Goal: Register for event/course

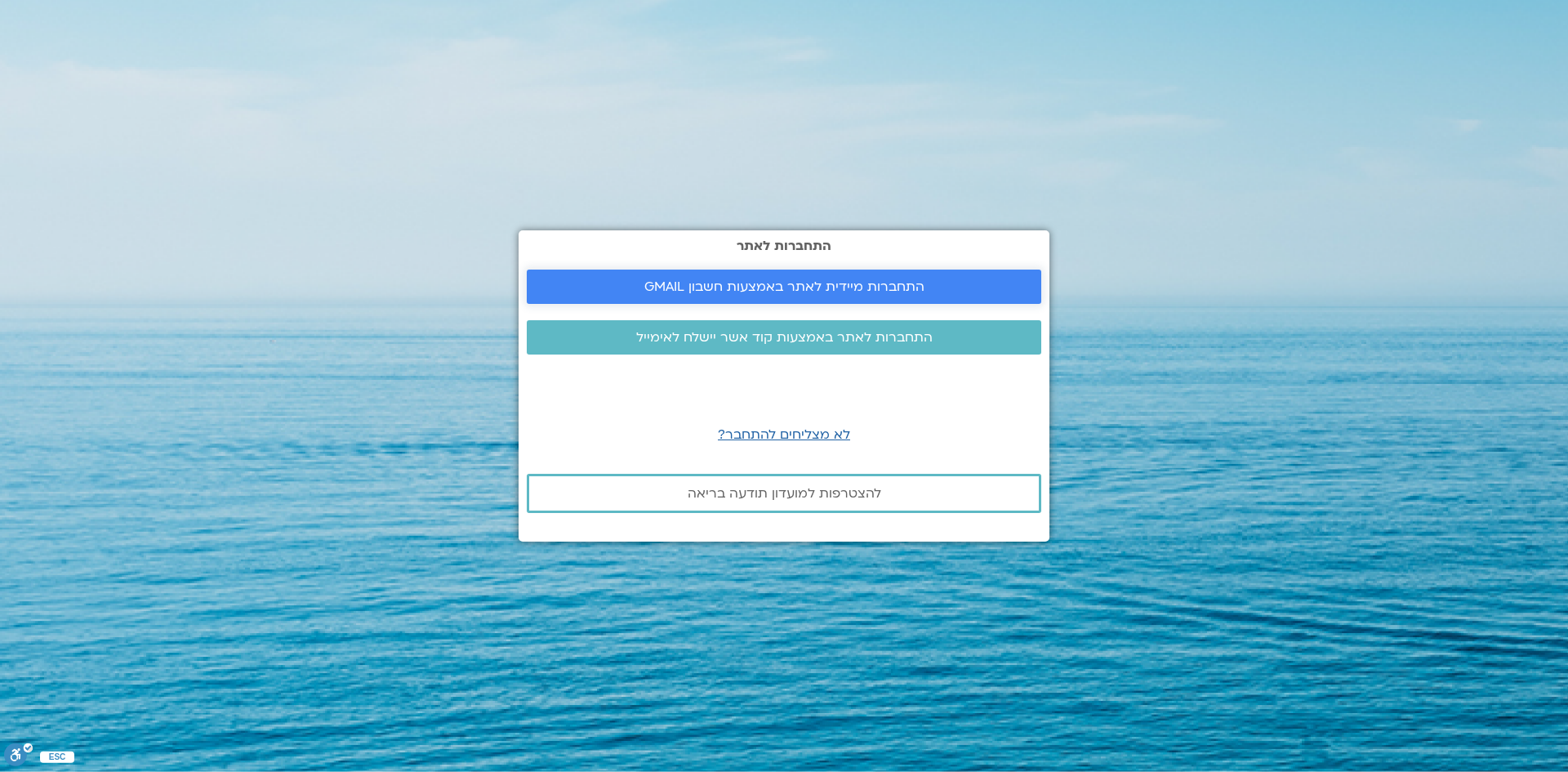
click at [805, 291] on span "התחברות מיידית לאתר באמצעות חשבון GMAIL" at bounding box center [784, 286] width 280 height 14
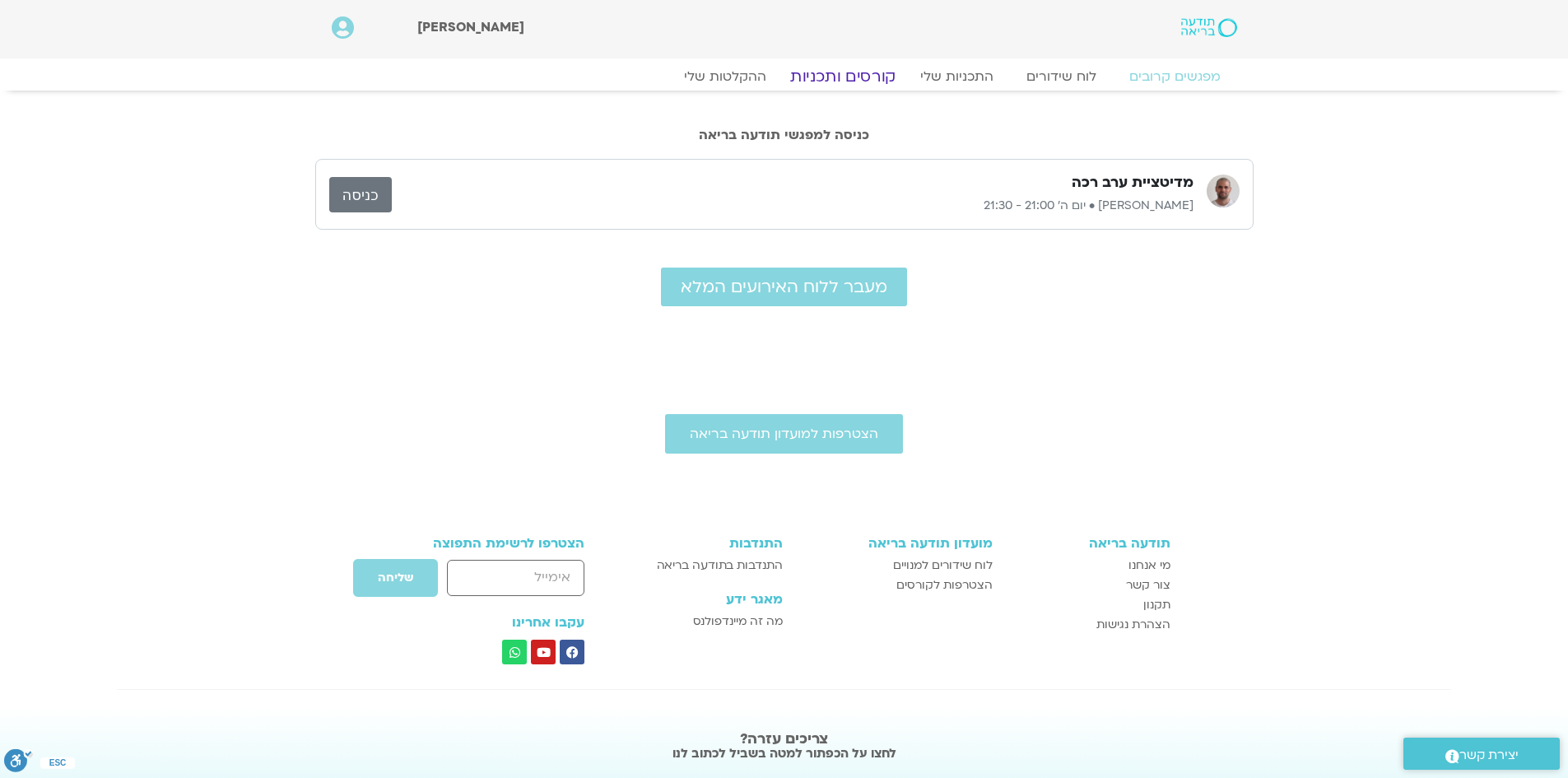
click at [840, 80] on link "קורסים ותכניות" at bounding box center [842, 76] width 145 height 20
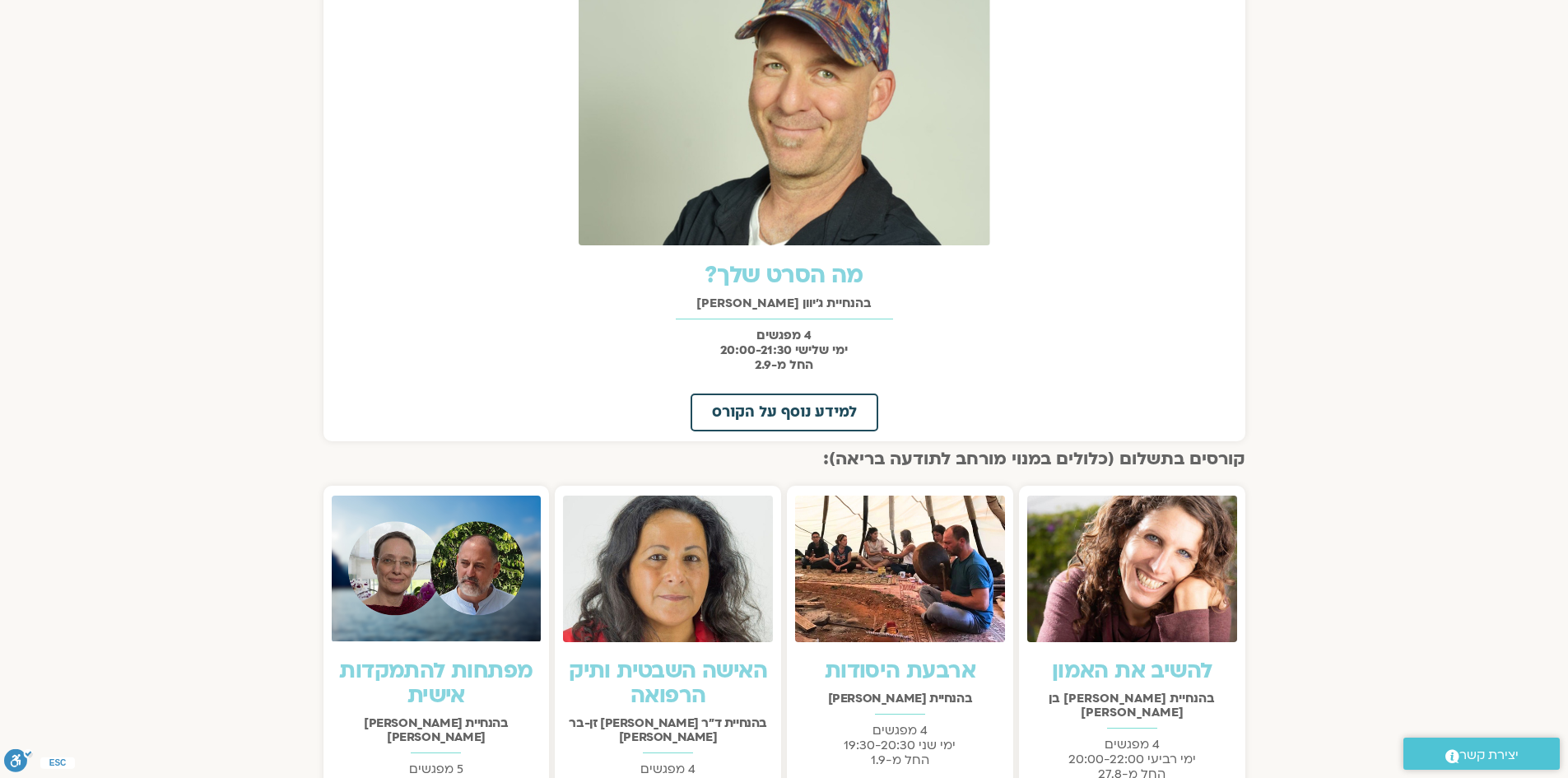
scroll to position [740, 0]
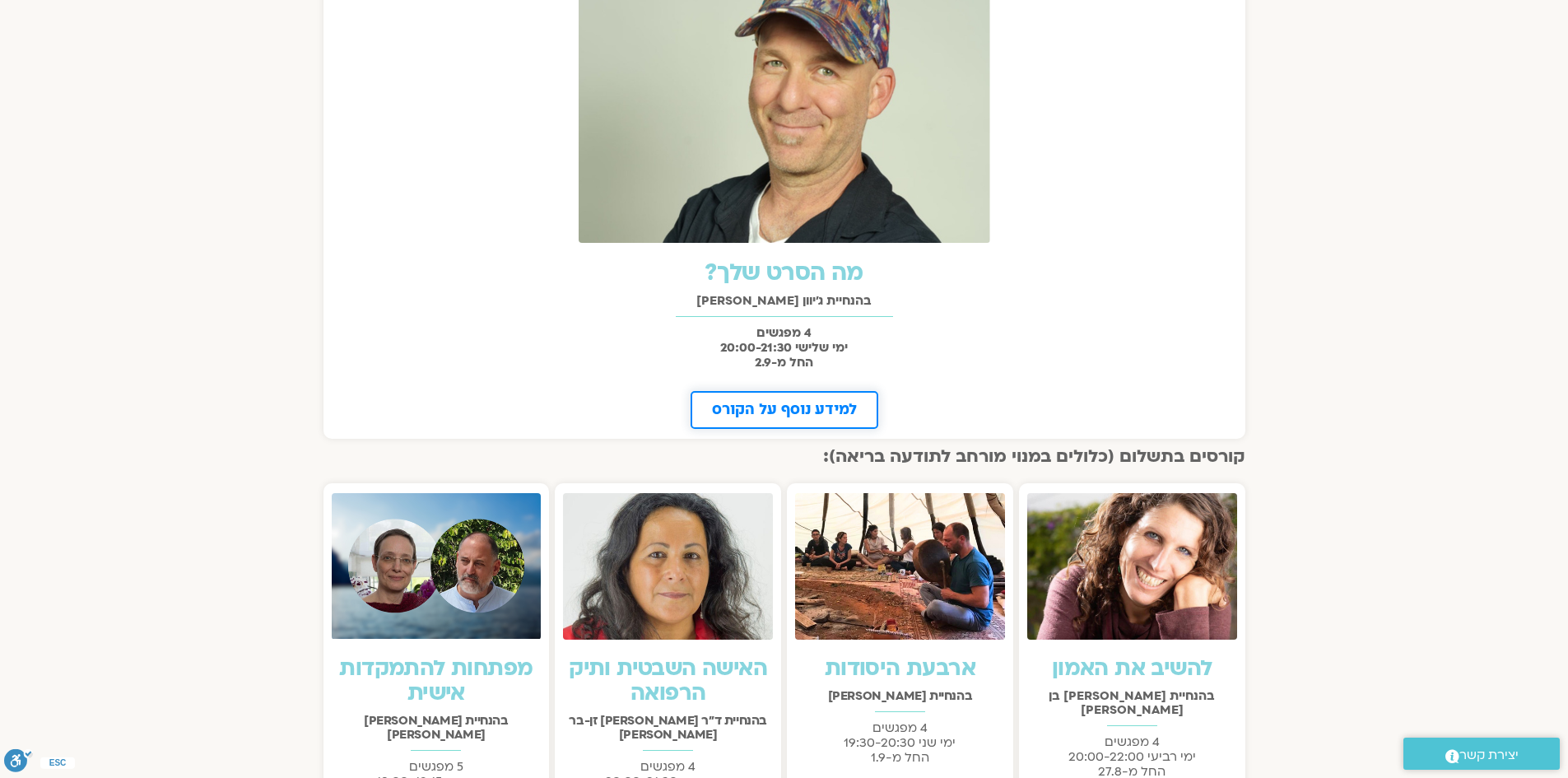
click at [813, 416] on span "למידע נוסף על הקורס" at bounding box center [784, 409] width 145 height 15
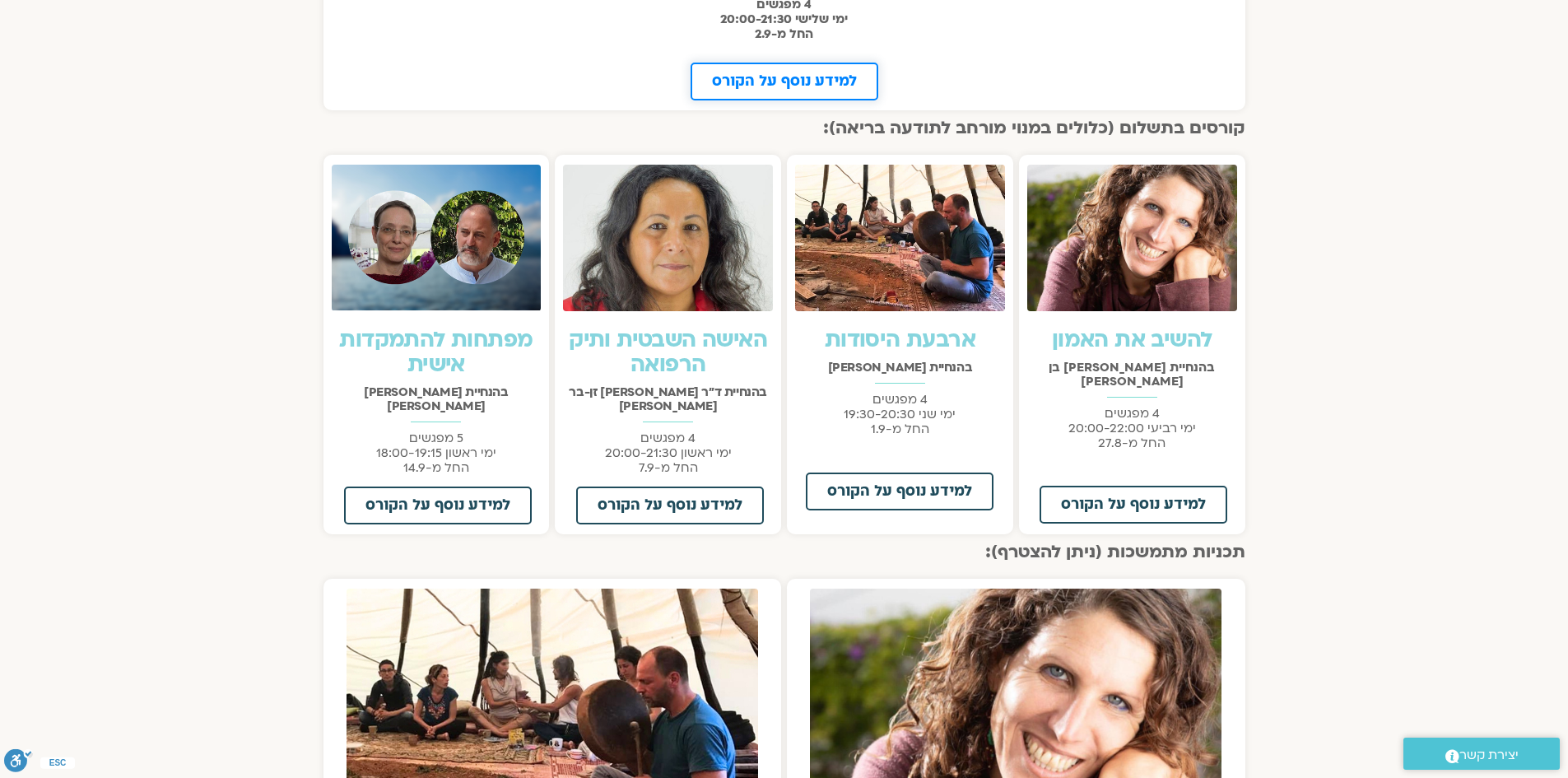
scroll to position [1070, 0]
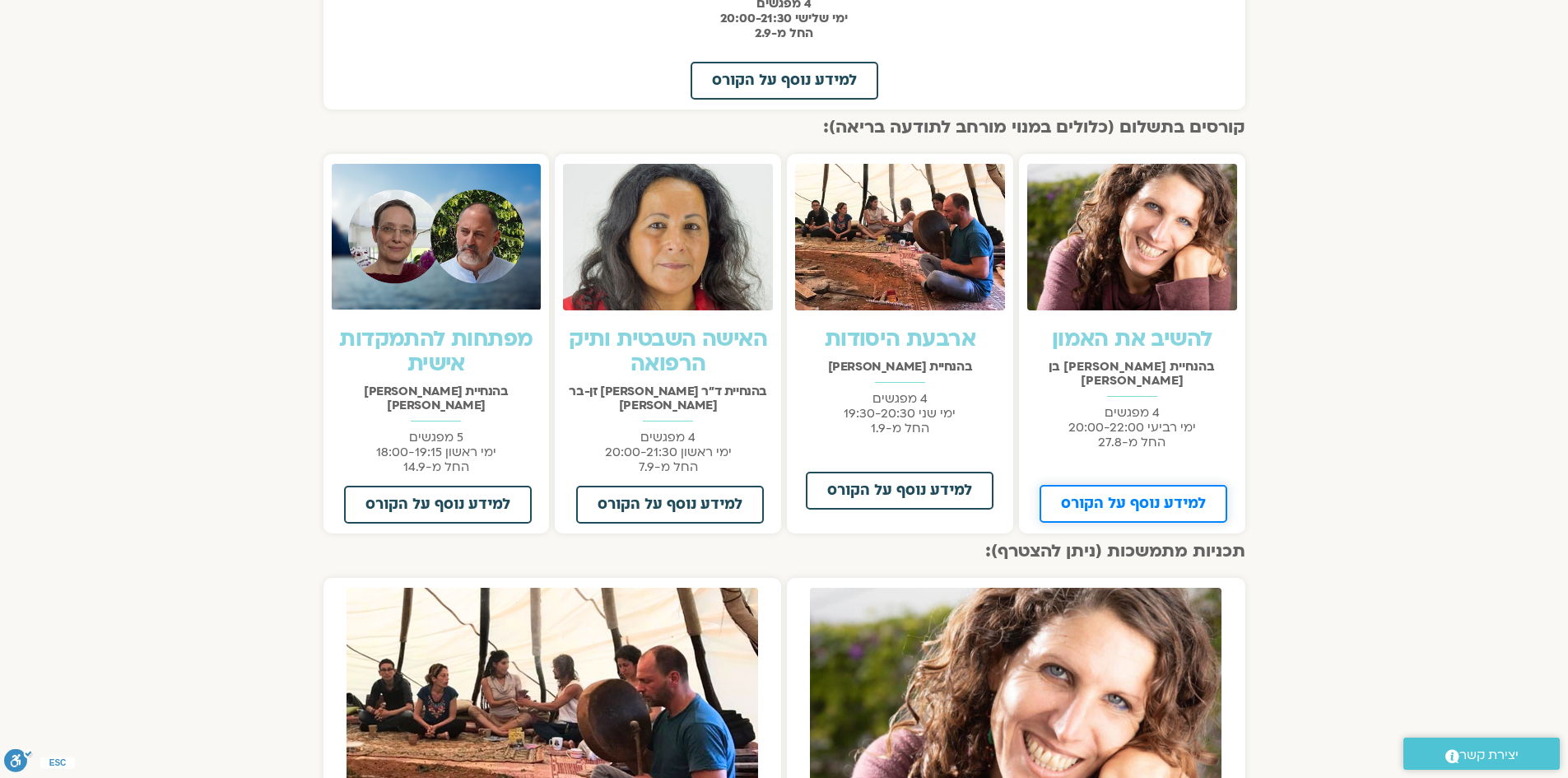
click at [1181, 497] on span "למידע נוסף על הקורס" at bounding box center [1133, 504] width 145 height 15
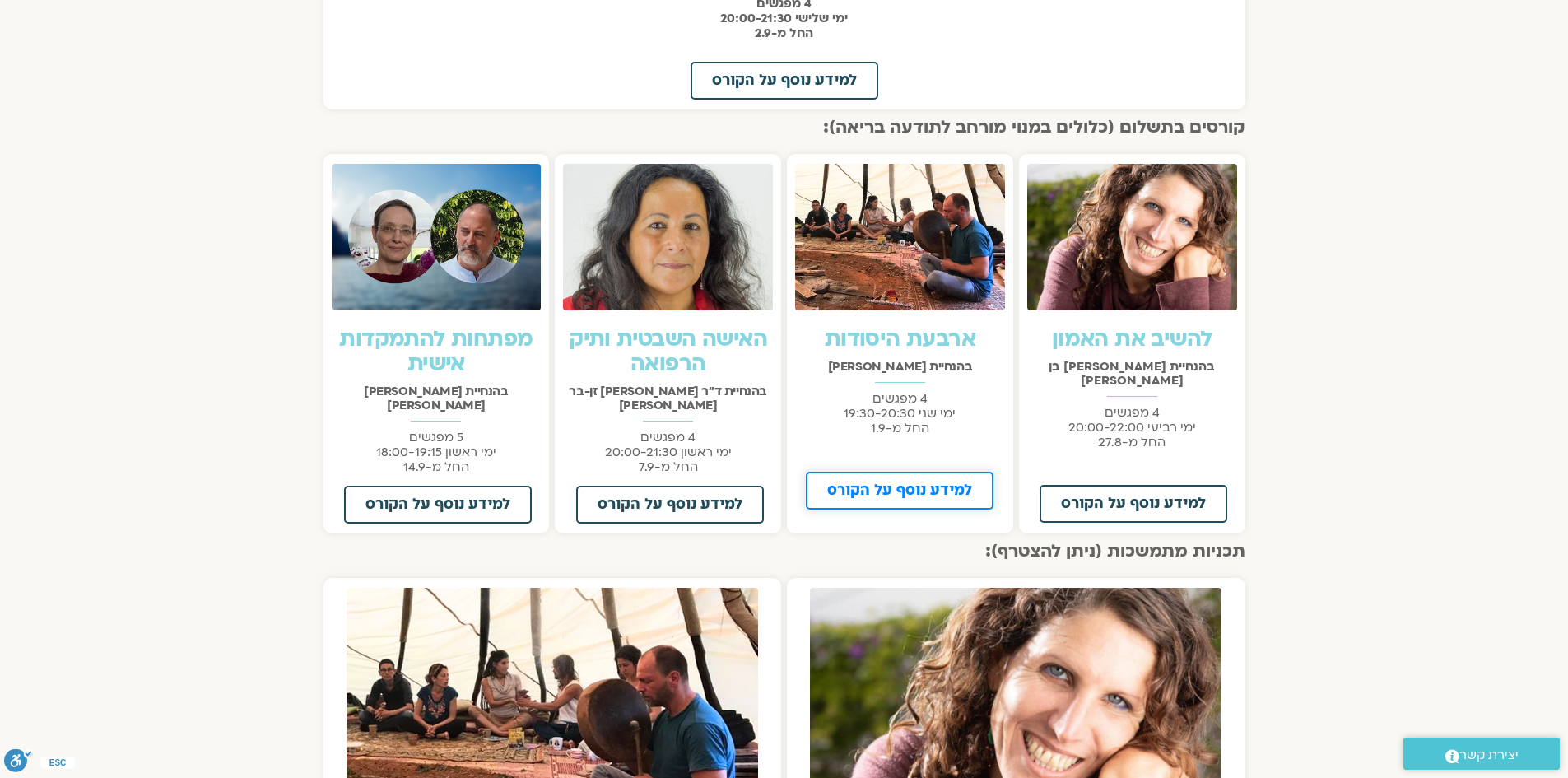
click at [887, 488] on span "למידע נוסף על הקורס" at bounding box center [899, 490] width 145 height 15
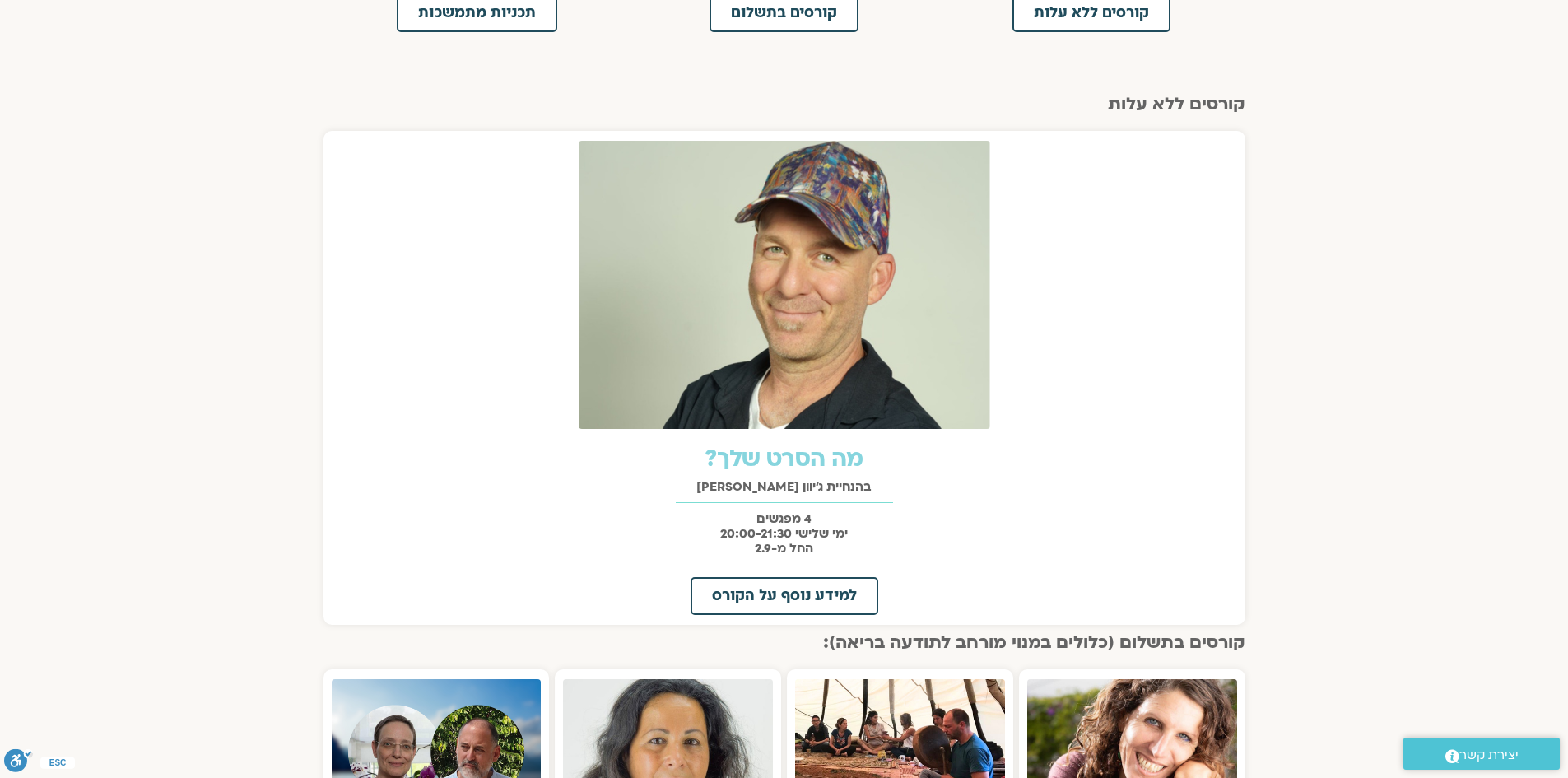
scroll to position [247, 0]
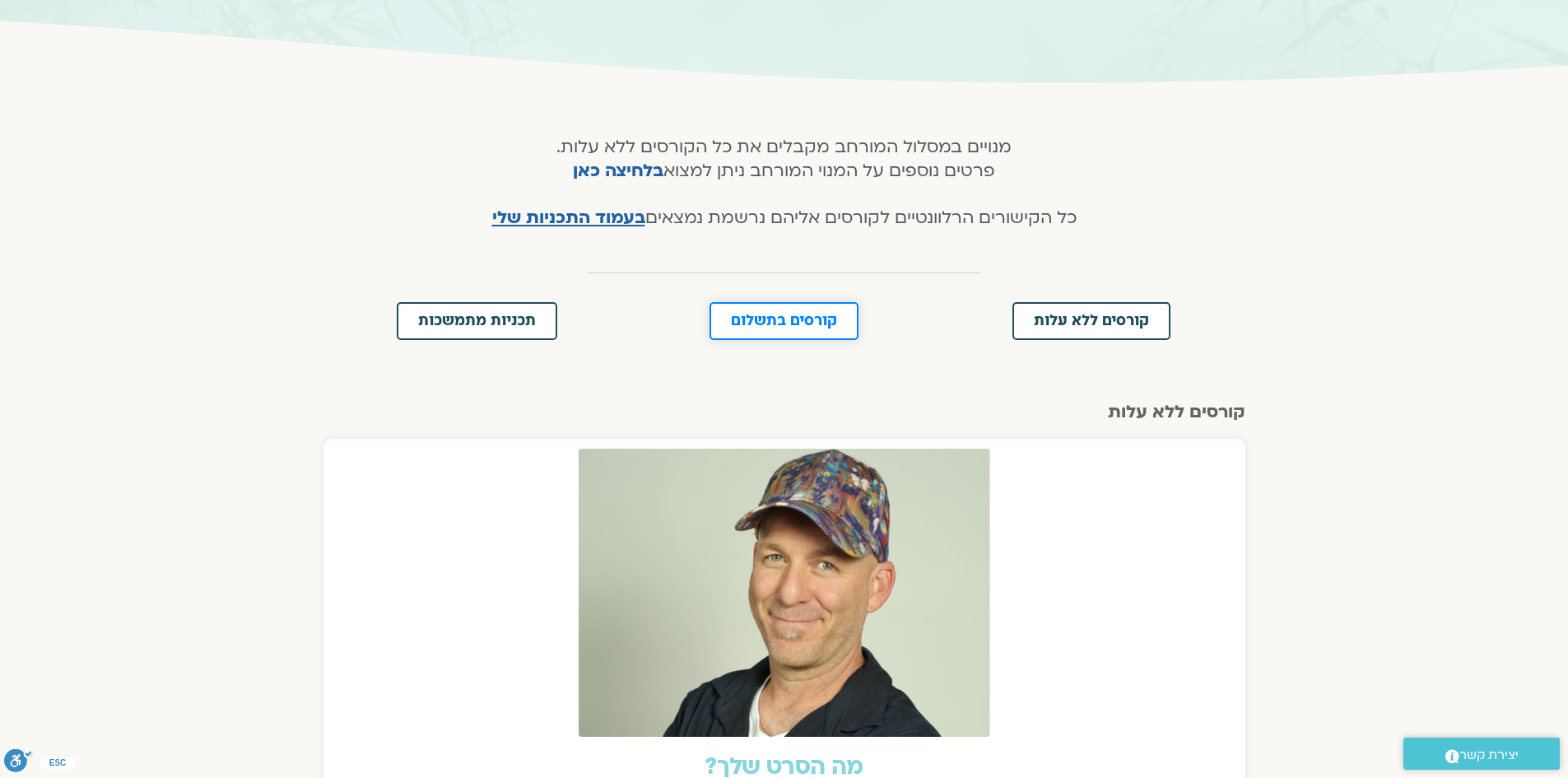
click at [811, 322] on span "קורסים בתשלום" at bounding box center [784, 321] width 106 height 15
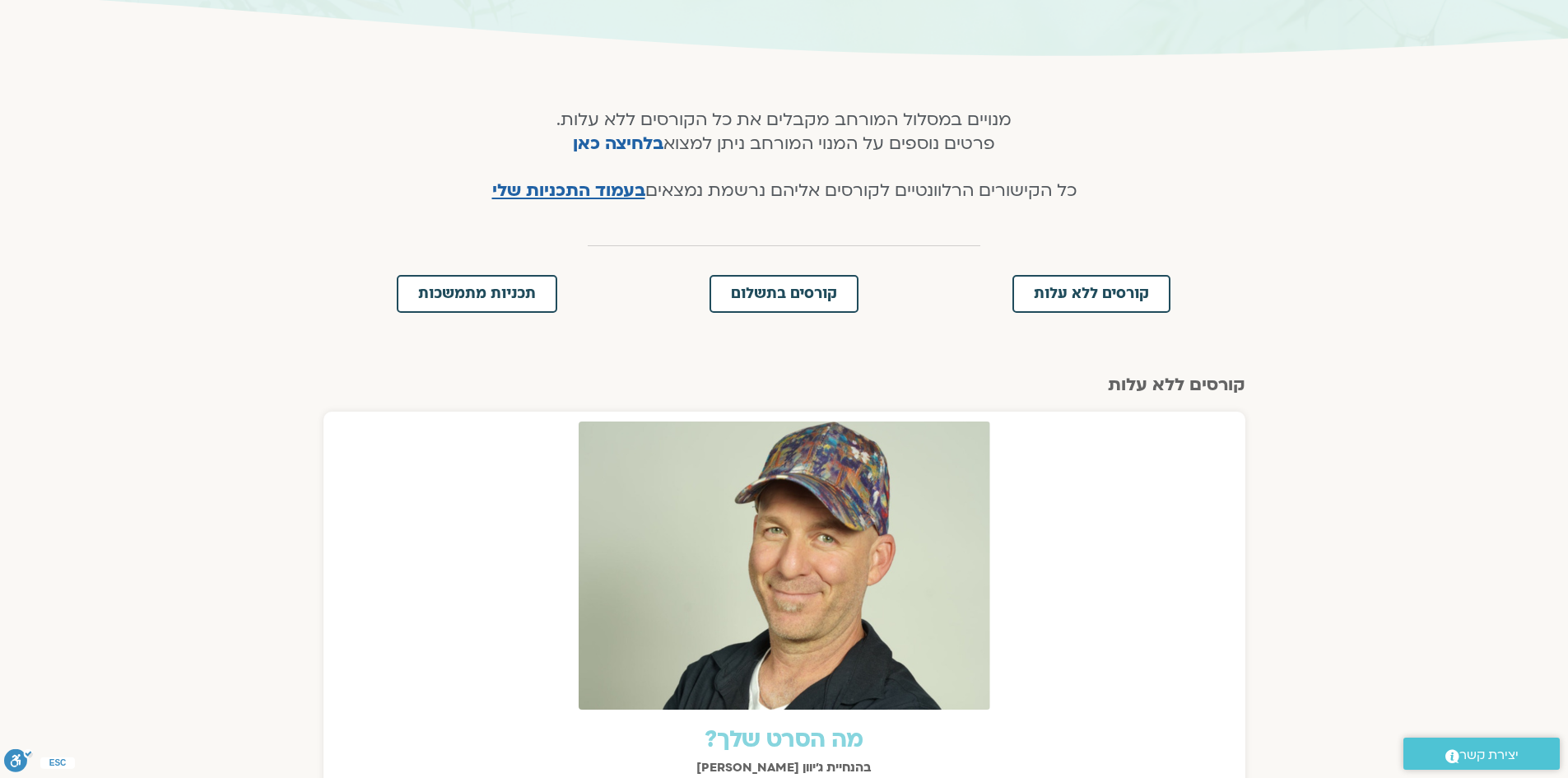
scroll to position [192, 0]
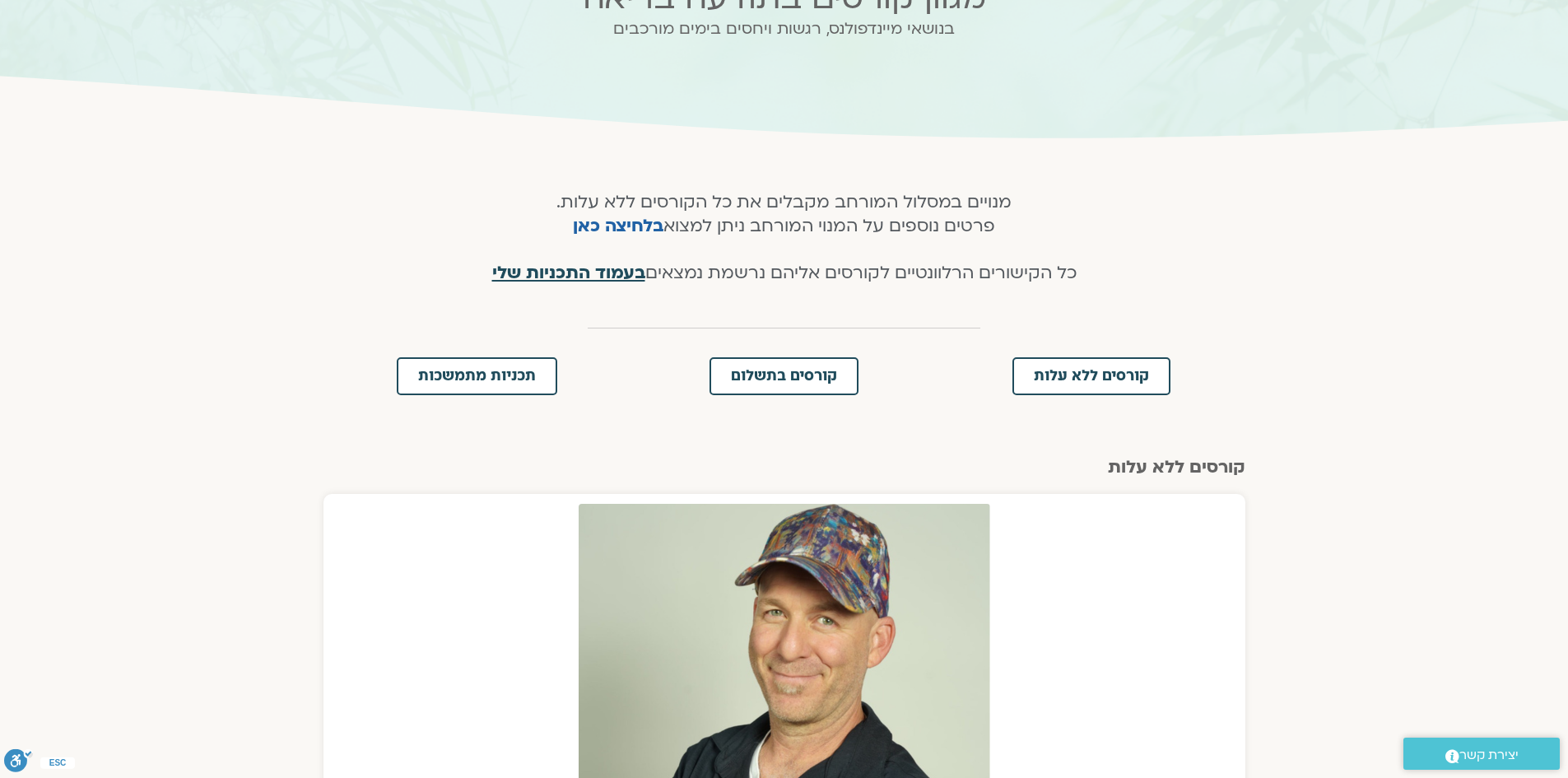
click at [613, 277] on span "בעמוד התכניות שלי" at bounding box center [569, 273] width 153 height 24
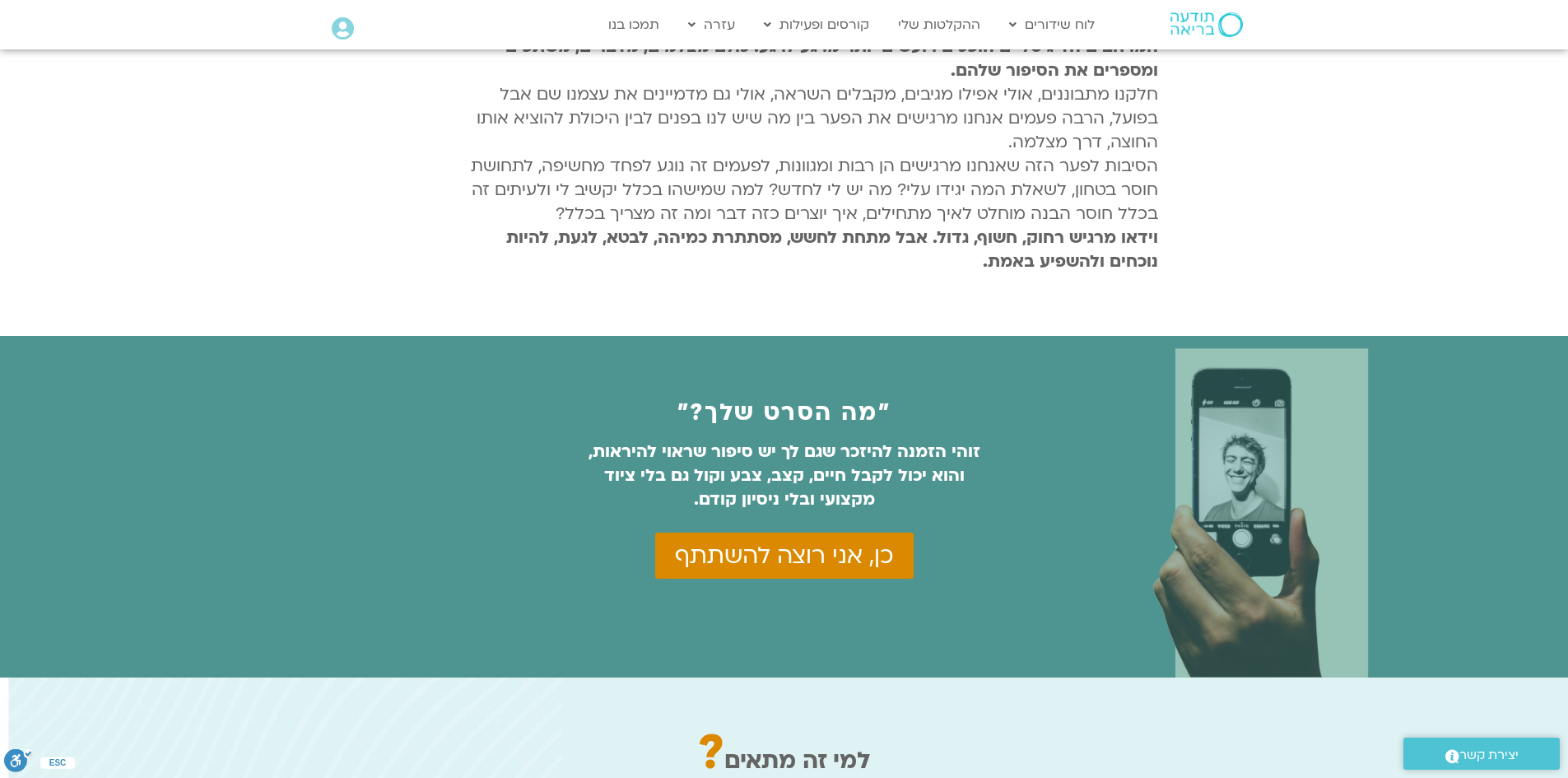
scroll to position [740, 0]
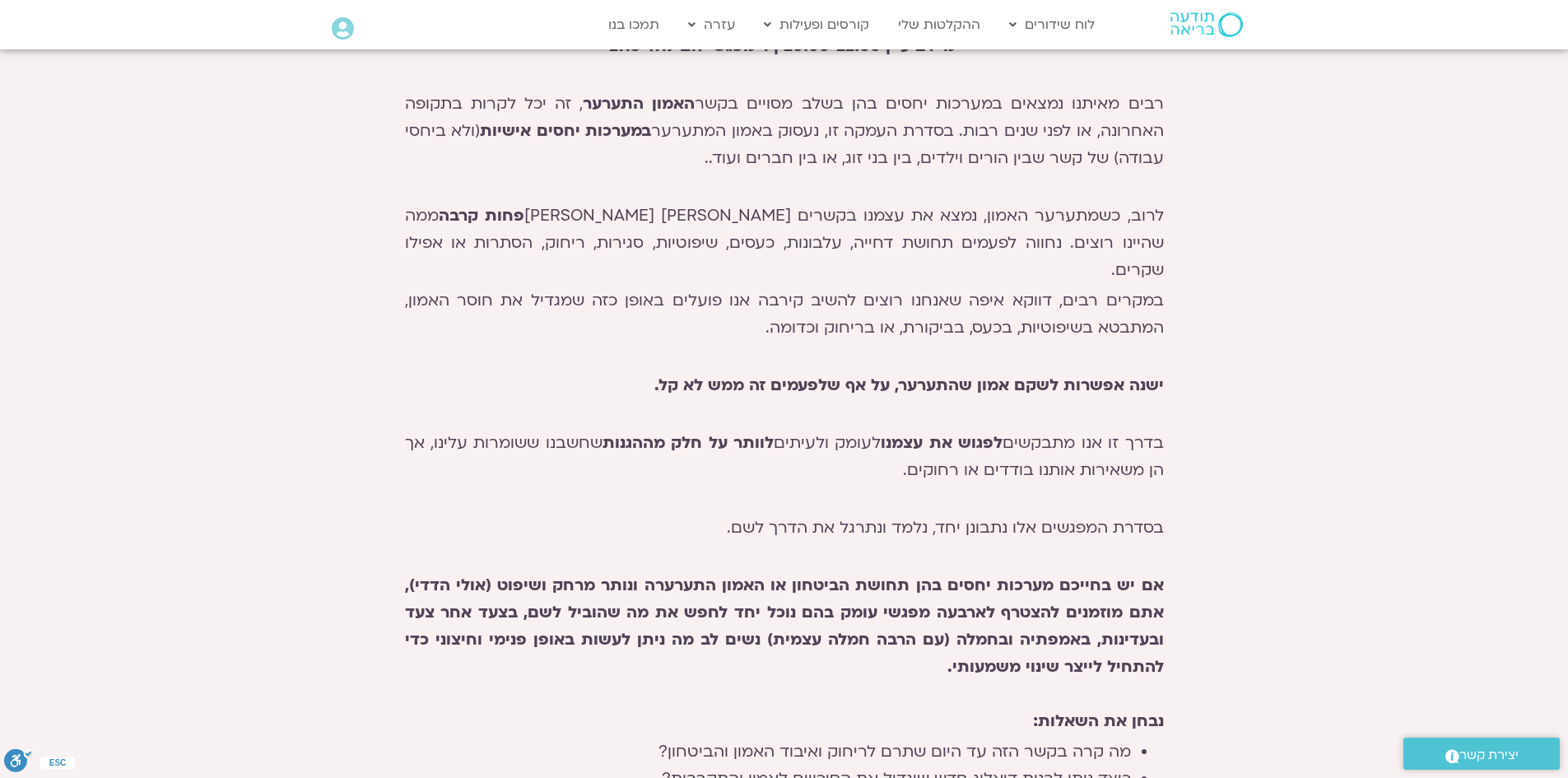
scroll to position [823, 0]
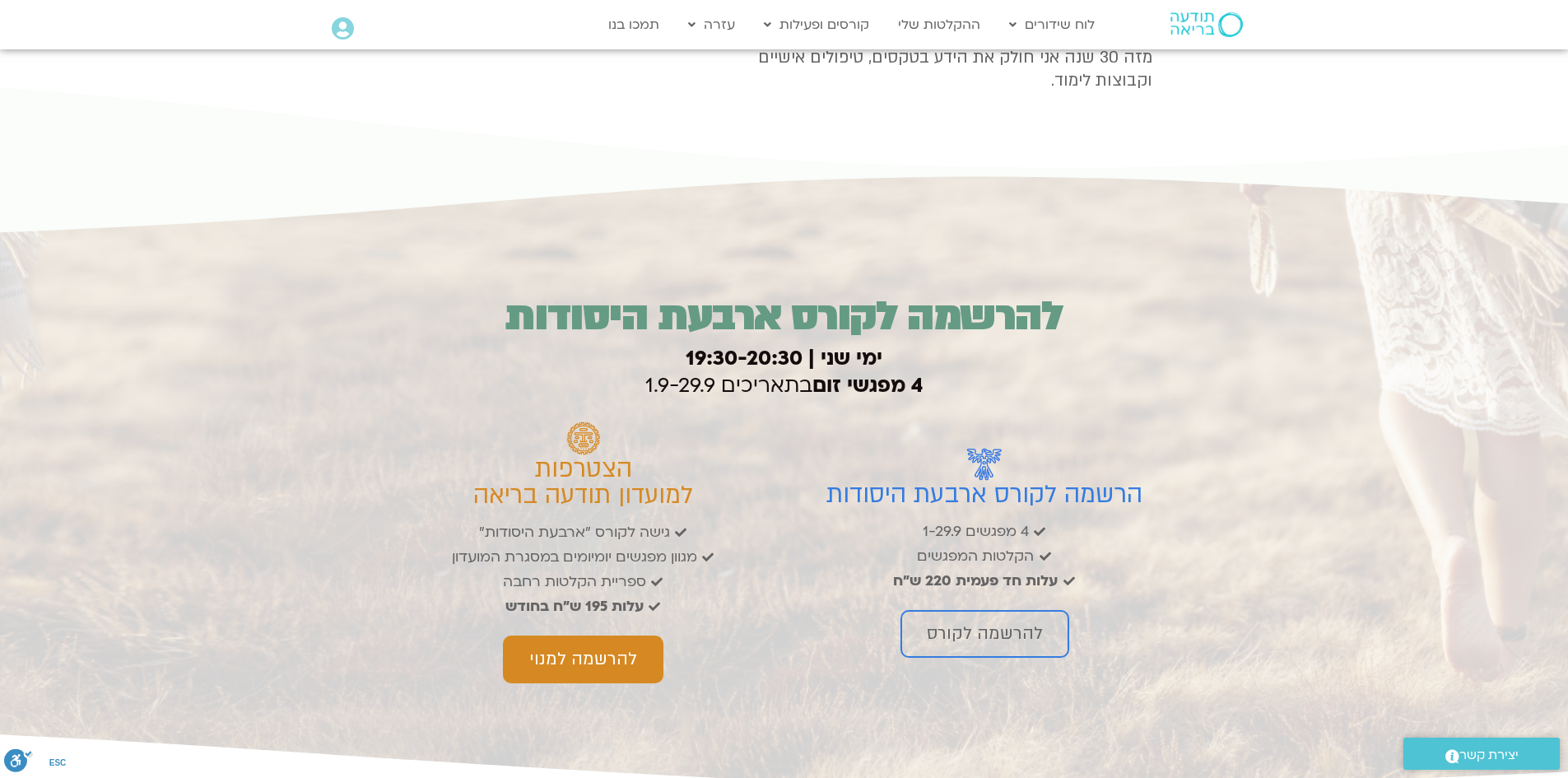
scroll to position [2633, 0]
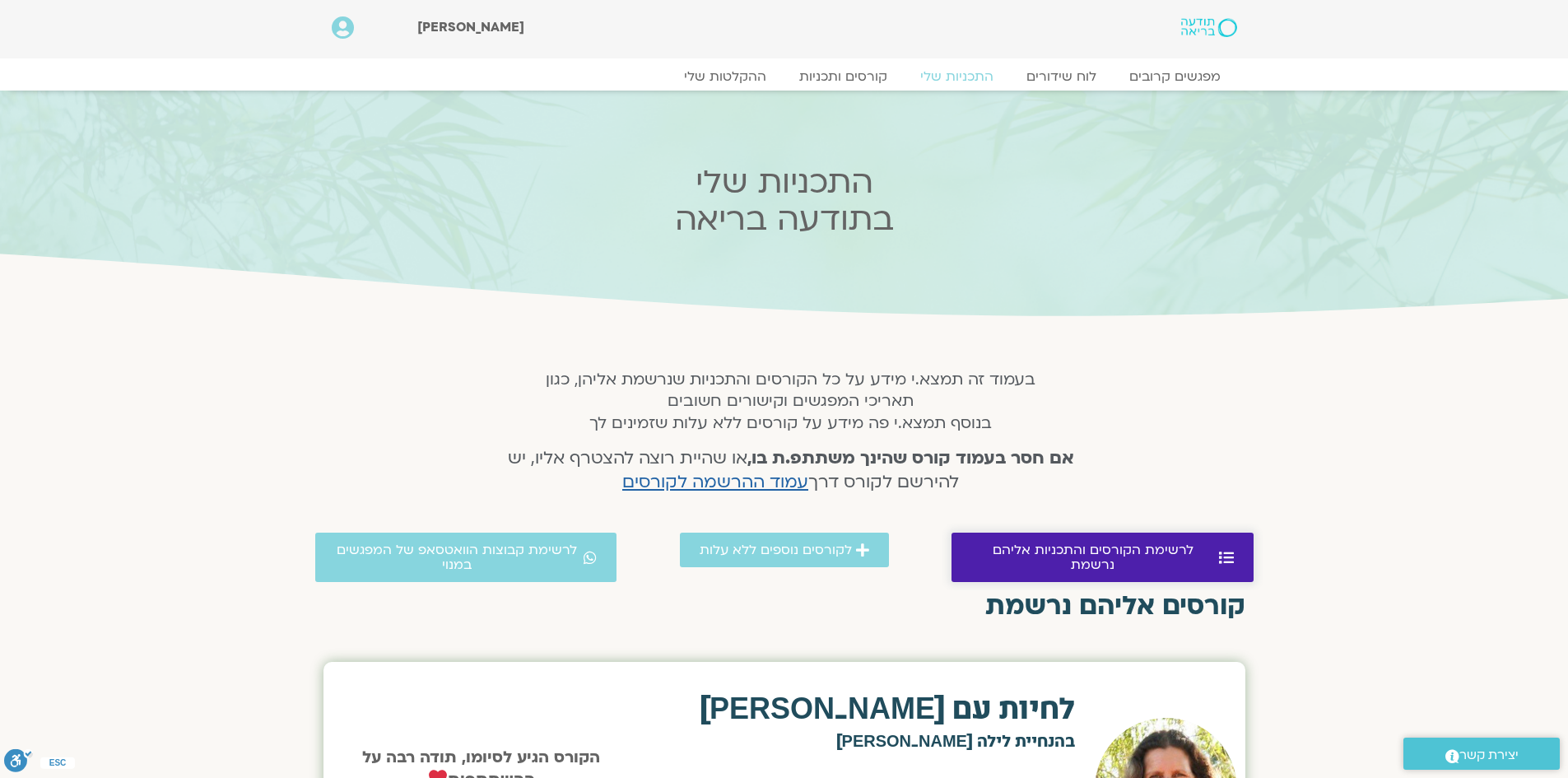
click at [1173, 549] on span "לרשימת הקורסים והתכניות אליהם נרשמת" at bounding box center [1093, 557] width 244 height 30
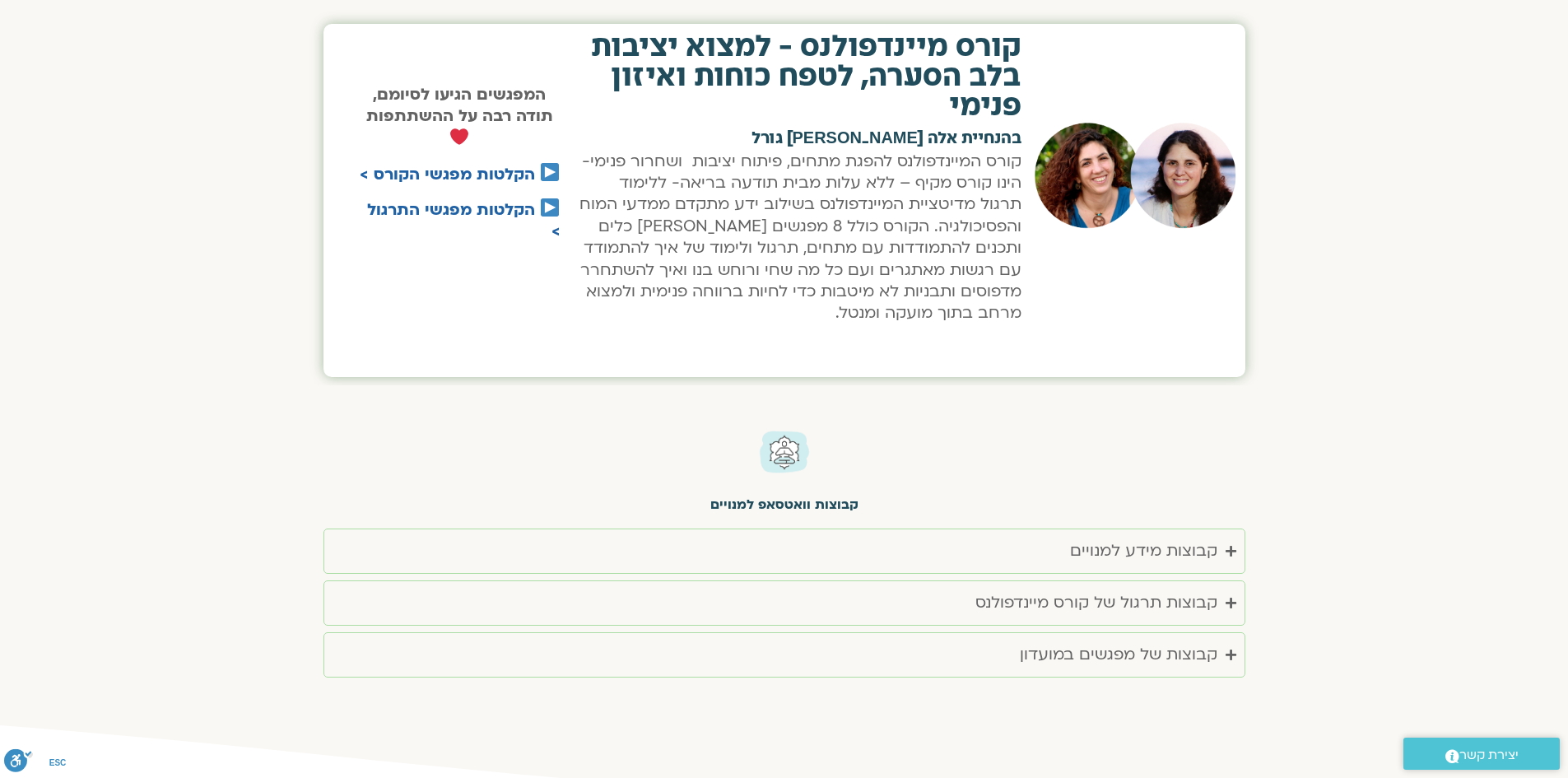
scroll to position [669, 0]
